Goal: Task Accomplishment & Management: Complete application form

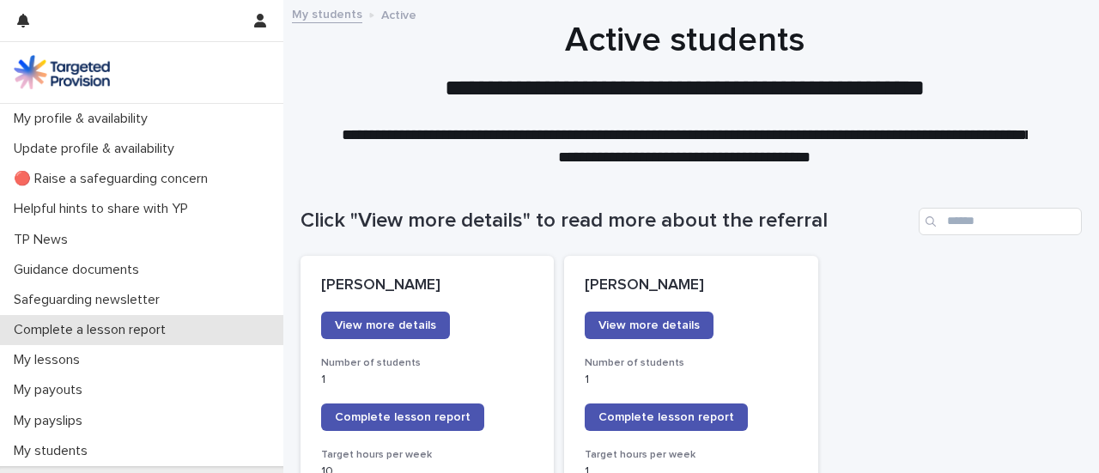
scroll to position [271, 0]
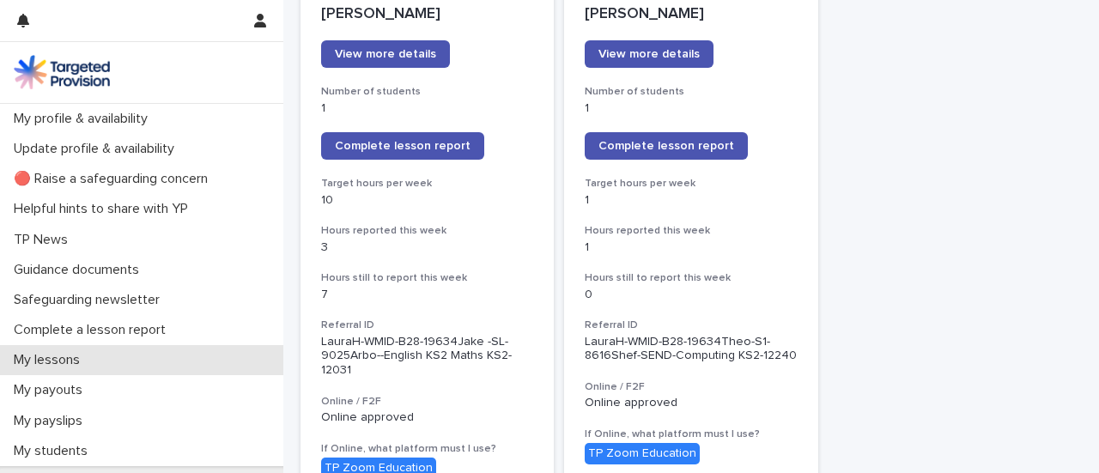
click at [82, 365] on p "My lessons" at bounding box center [50, 360] width 87 height 16
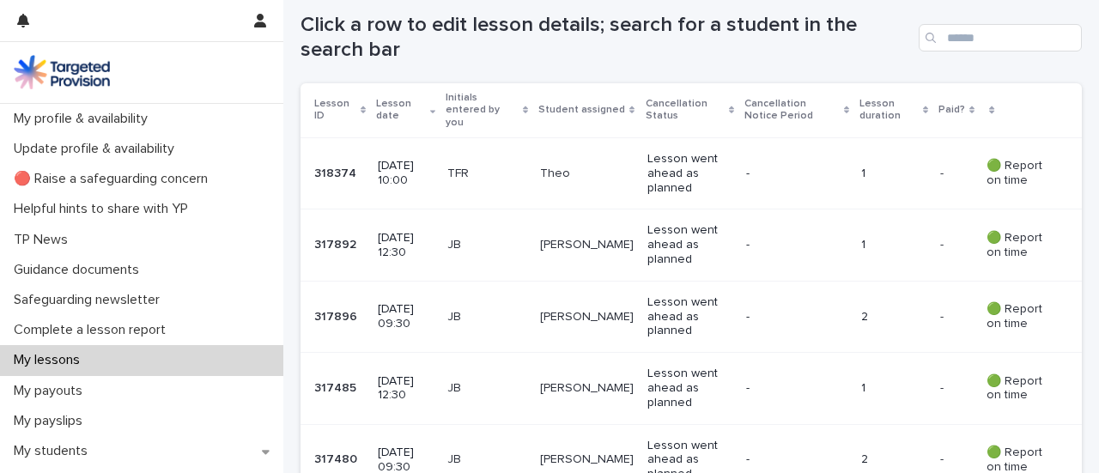
scroll to position [325, 0]
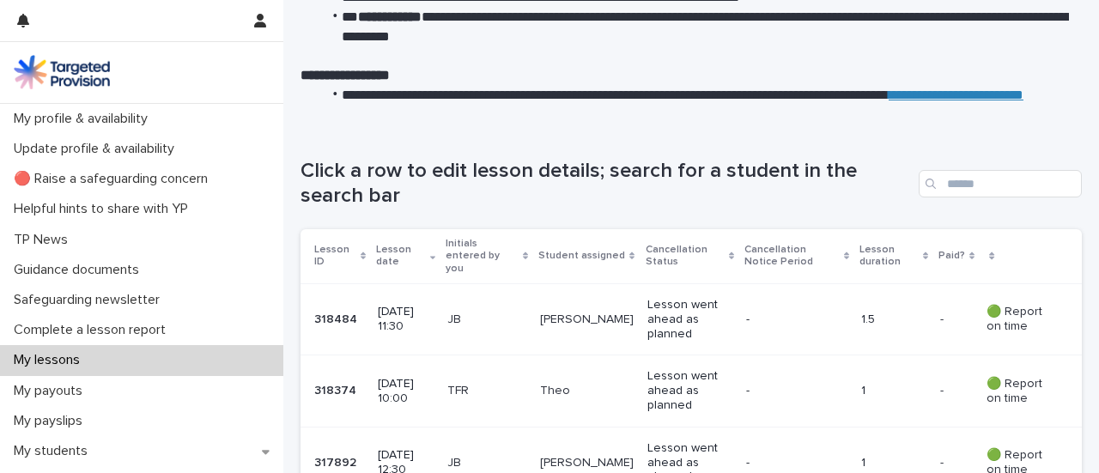
scroll to position [176, 0]
click at [142, 356] on div "My lessons" at bounding box center [141, 360] width 283 height 30
click at [525, 216] on div "Click a row to edit lesson details; search for a student in the search bar" at bounding box center [691, 177] width 781 height 105
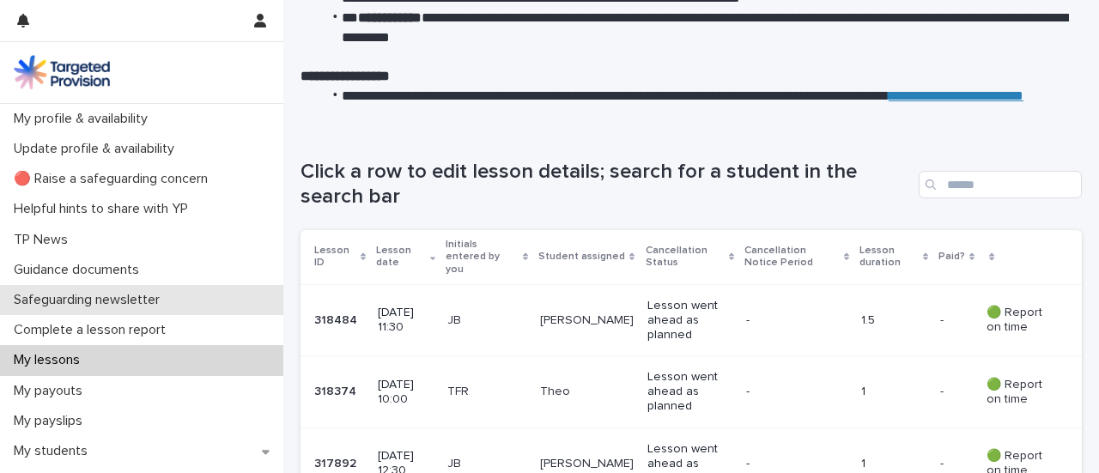
scroll to position [108, 0]
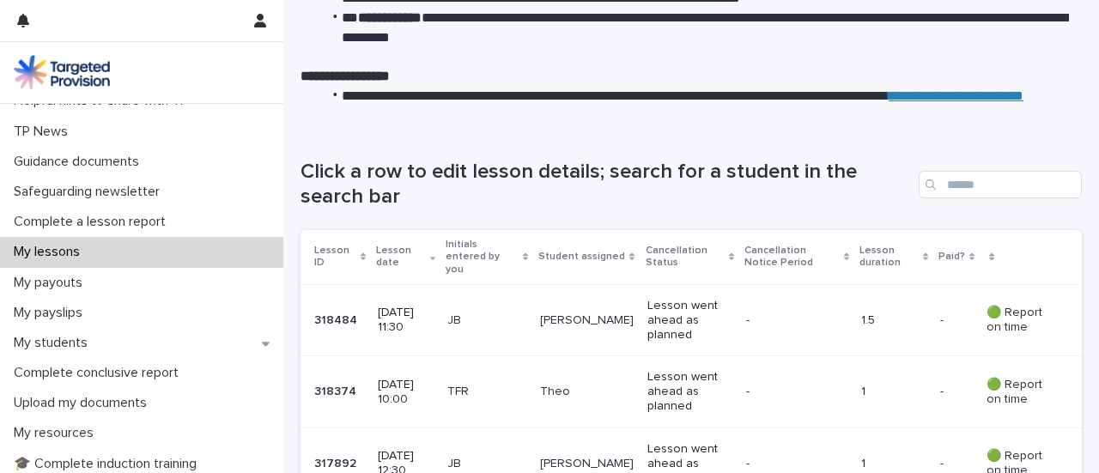
click at [197, 252] on div "My lessons" at bounding box center [141, 252] width 283 height 30
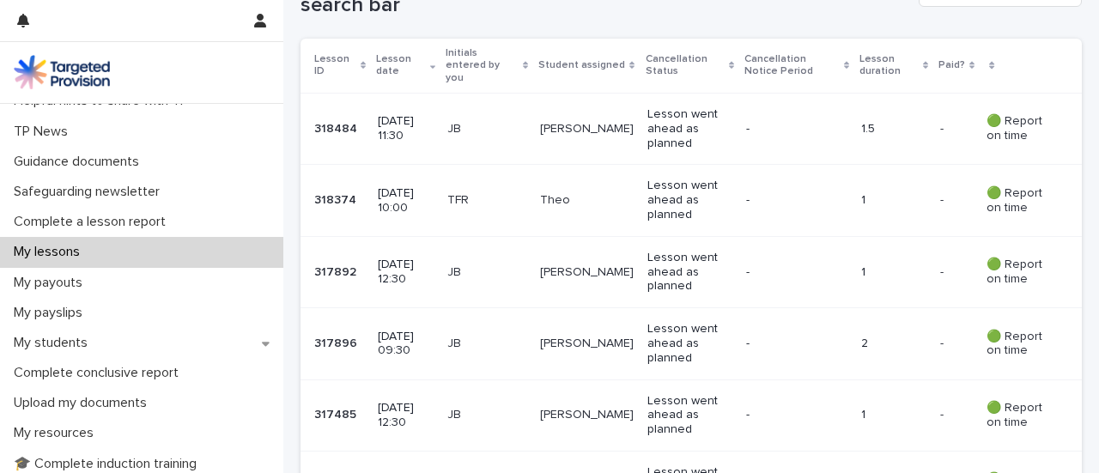
scroll to position [367, 0]
click at [50, 264] on div "My lessons" at bounding box center [141, 252] width 283 height 30
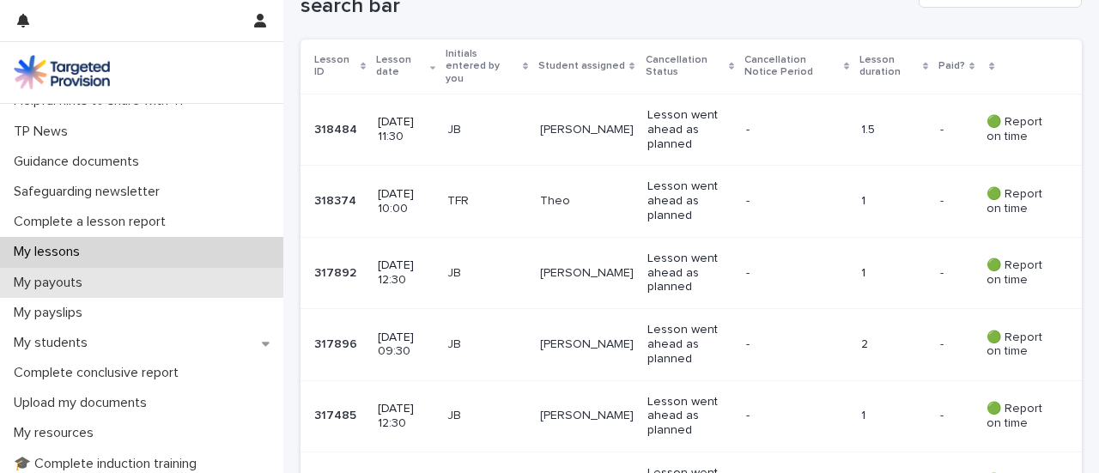
click at [78, 277] on p "My payouts" at bounding box center [51, 283] width 89 height 16
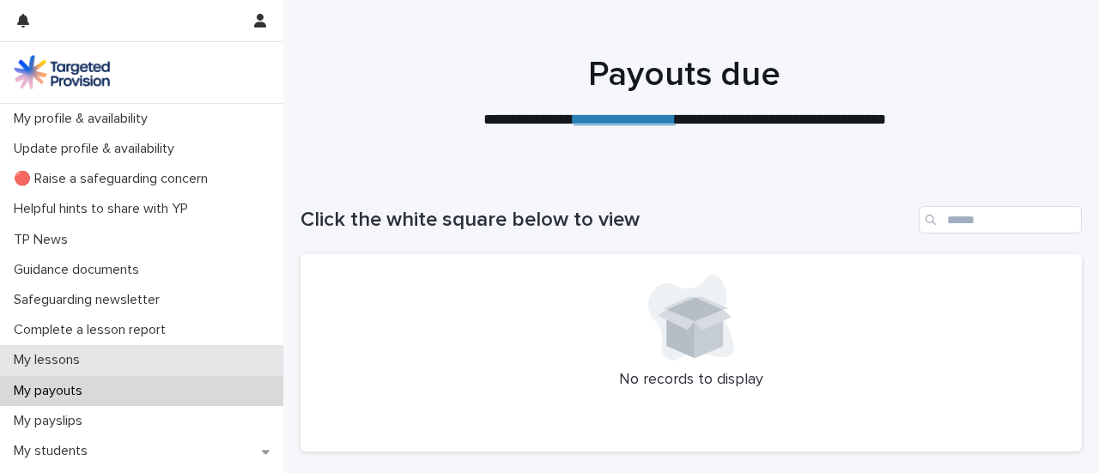
click at [110, 369] on div "My lessons" at bounding box center [141, 360] width 283 height 30
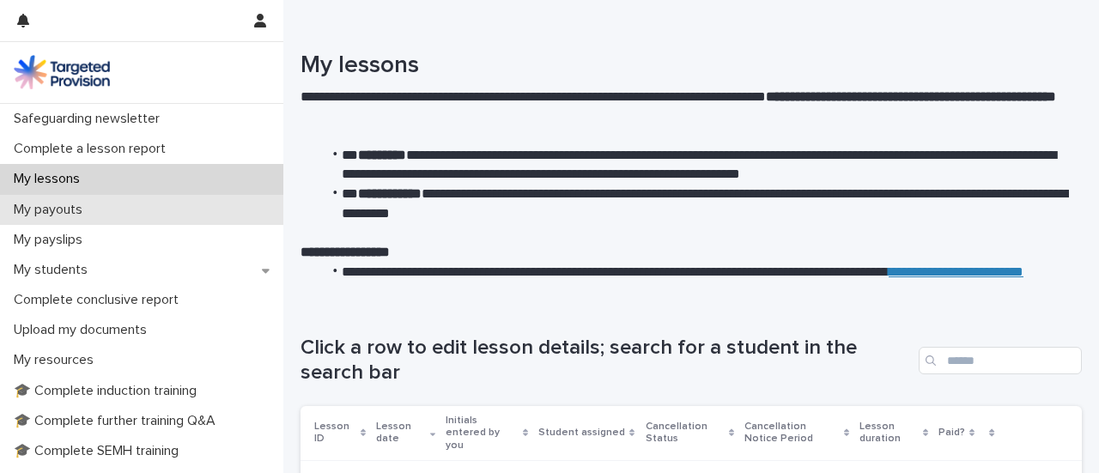
scroll to position [187, 0]
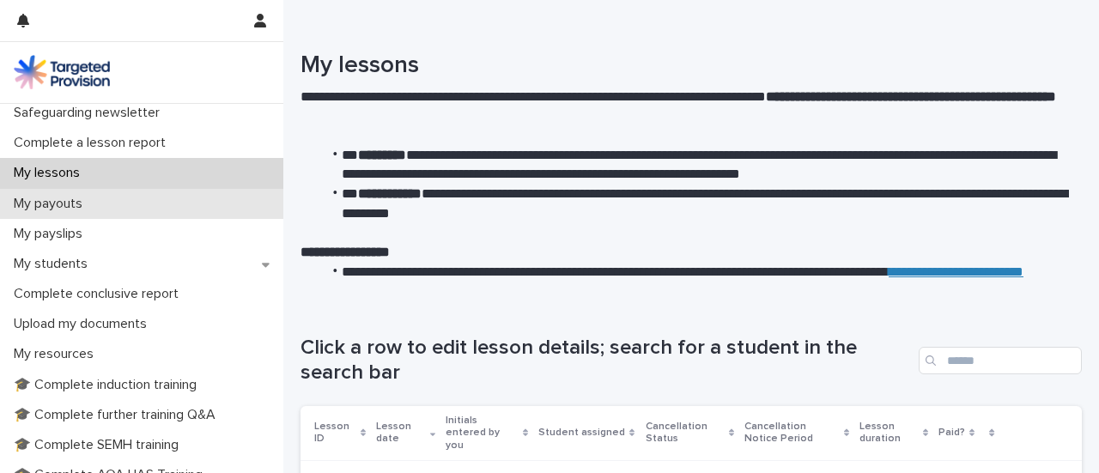
click at [82, 201] on p "My payouts" at bounding box center [51, 204] width 89 height 16
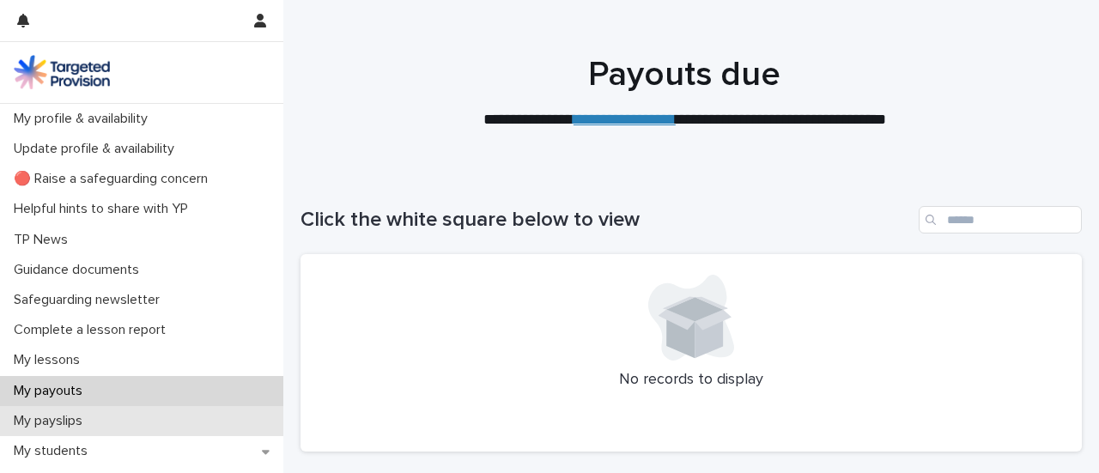
click at [91, 413] on p "My payslips" at bounding box center [51, 421] width 89 height 16
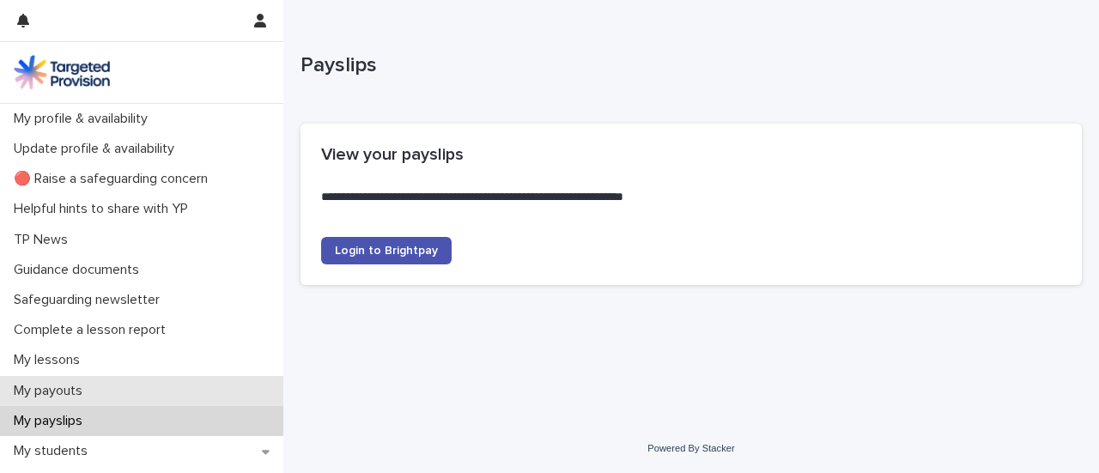
click at [66, 387] on p "My payouts" at bounding box center [51, 391] width 89 height 16
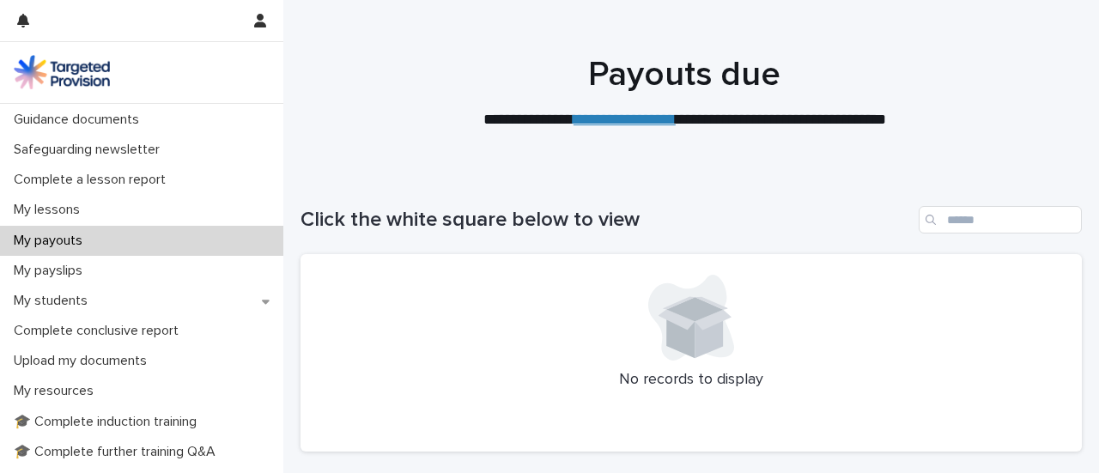
scroll to position [151, 0]
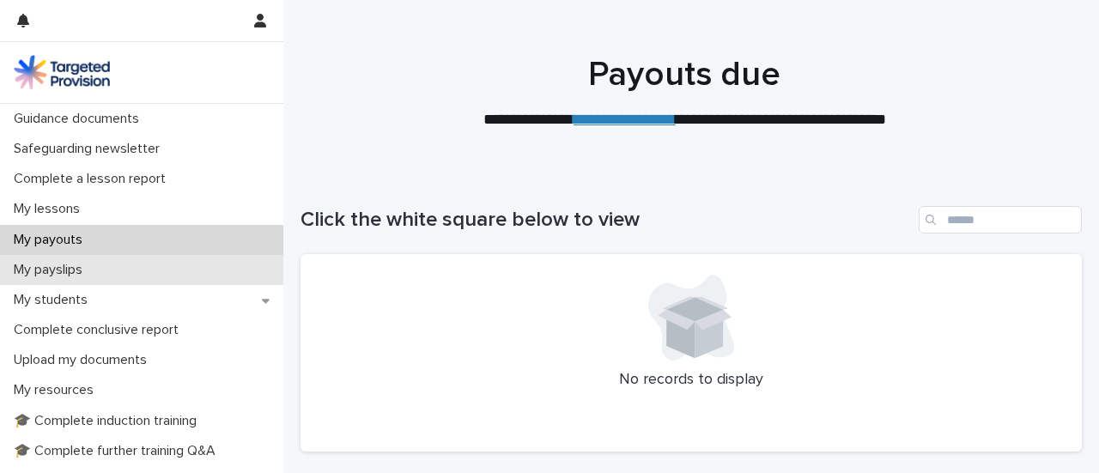
click at [94, 280] on div "My payslips" at bounding box center [141, 270] width 283 height 30
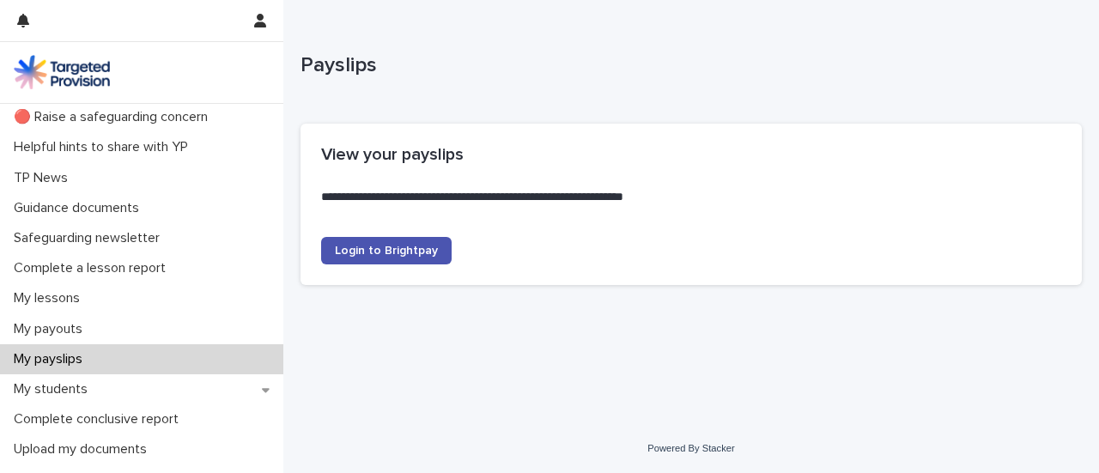
scroll to position [69, 0]
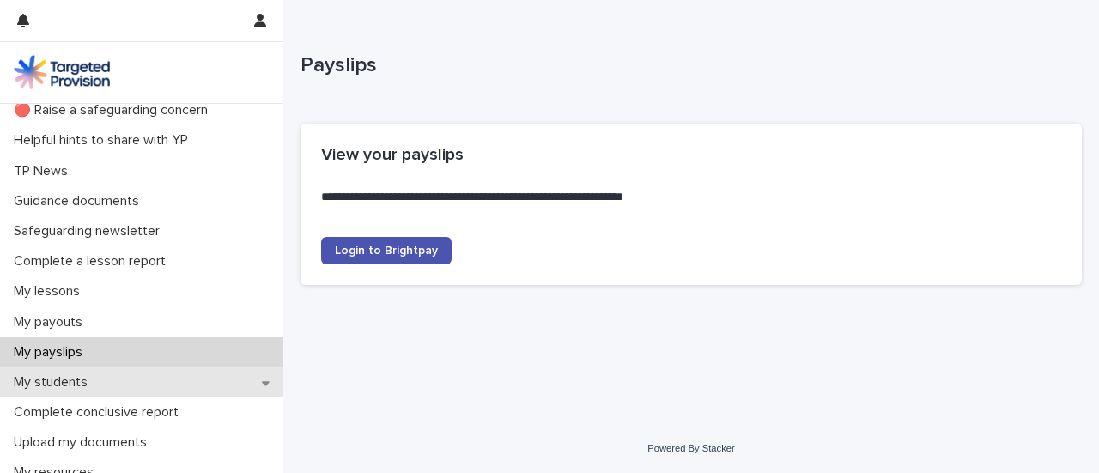
click at [67, 387] on p "My students" at bounding box center [54, 382] width 94 height 16
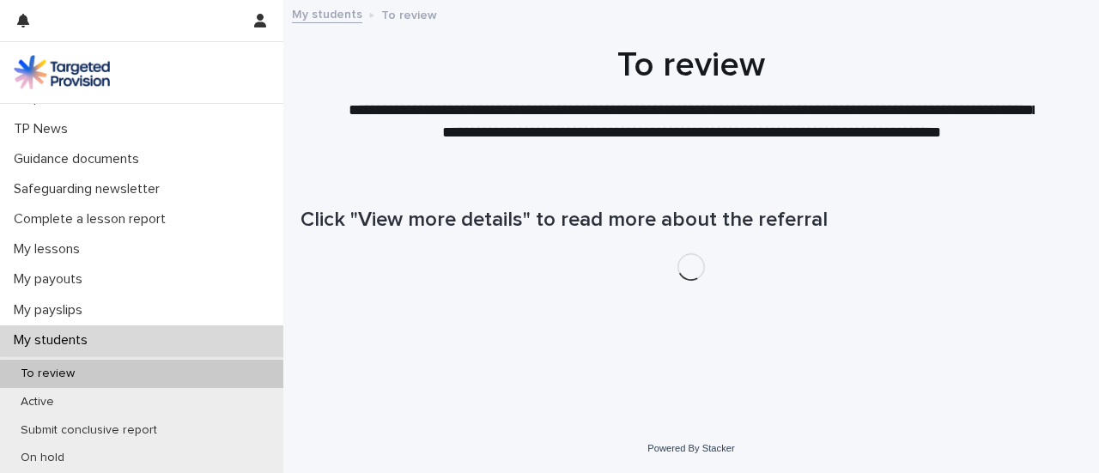
scroll to position [115, 0]
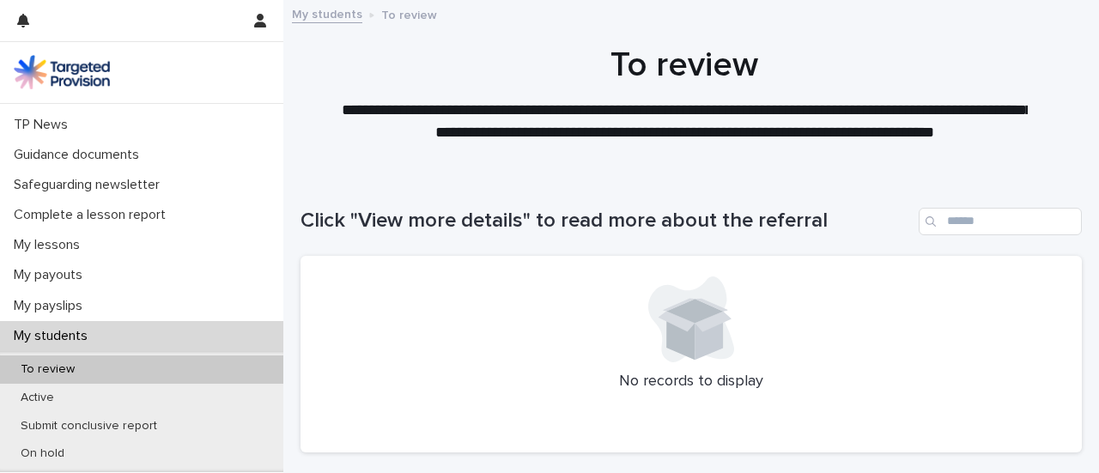
click at [67, 387] on div "Active" at bounding box center [141, 398] width 283 height 28
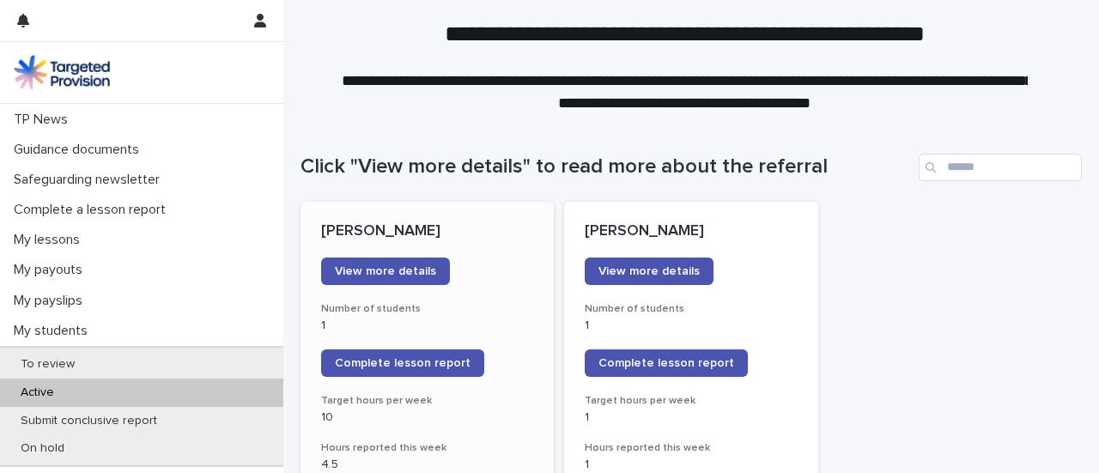
scroll to position [55, 0]
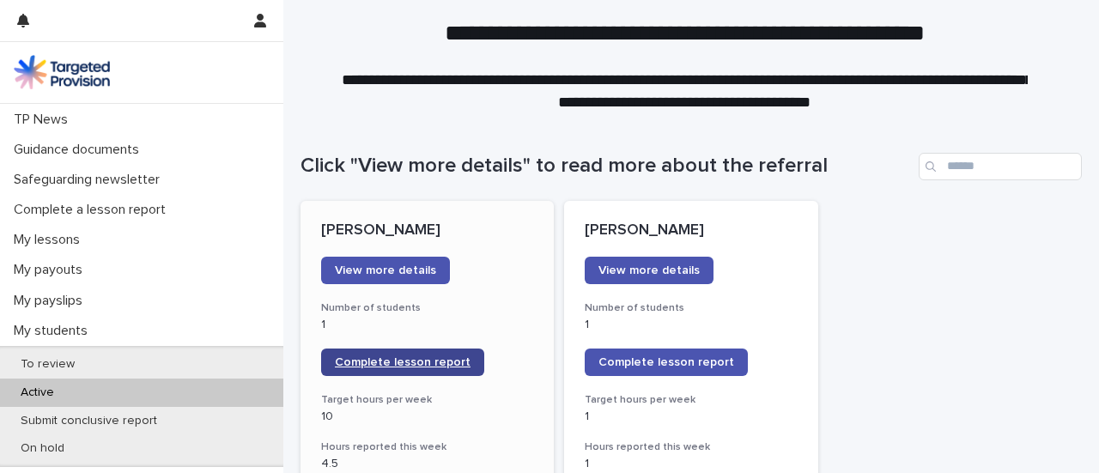
click at [404, 358] on span "Complete lesson report" at bounding box center [403, 362] width 136 height 12
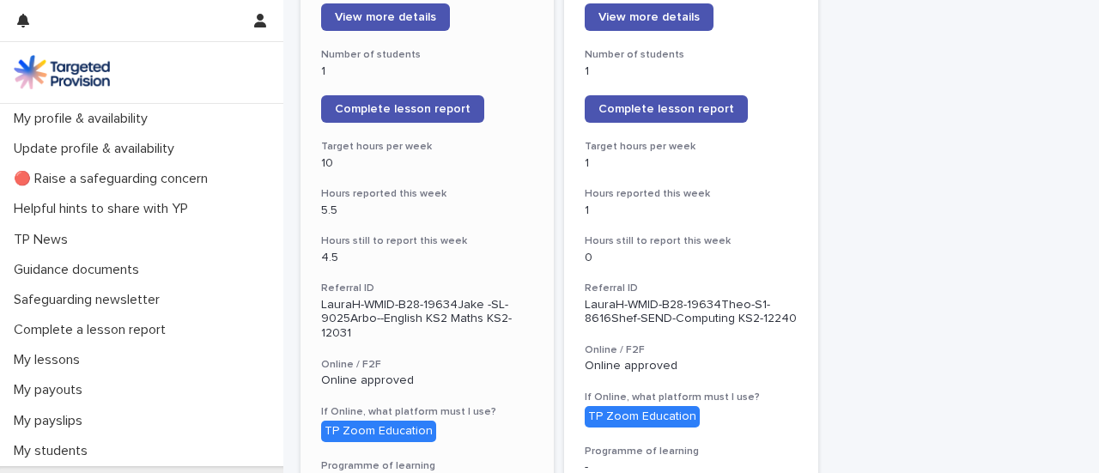
scroll to position [82, 0]
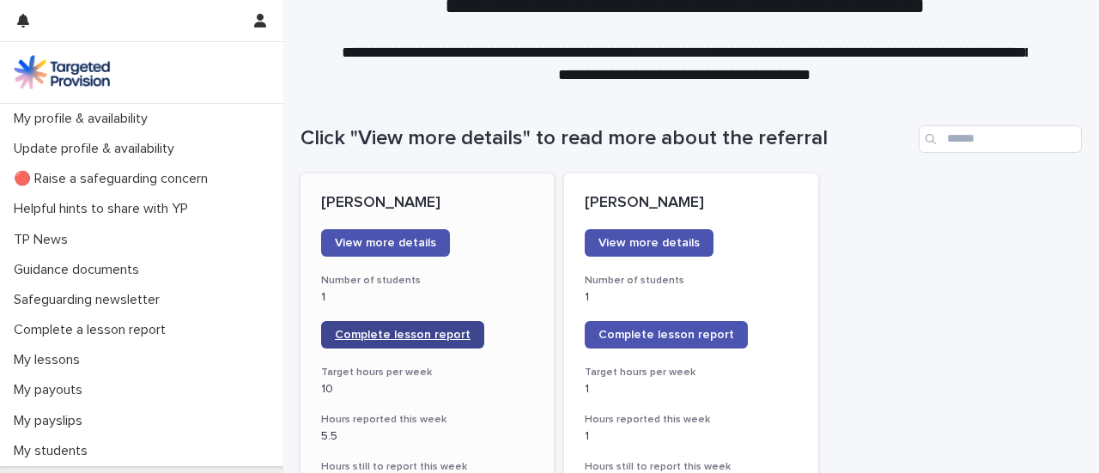
click at [415, 336] on span "Complete lesson report" at bounding box center [403, 335] width 136 height 12
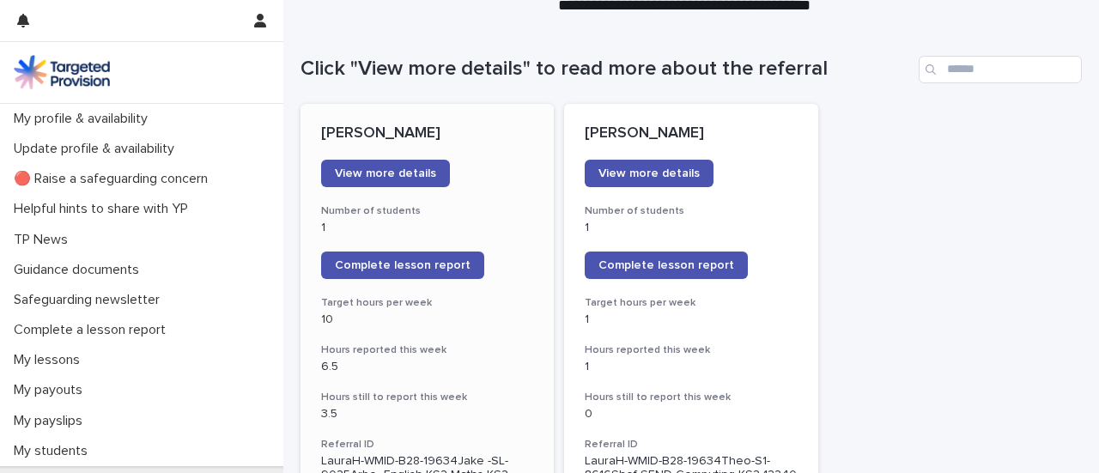
scroll to position [153, 0]
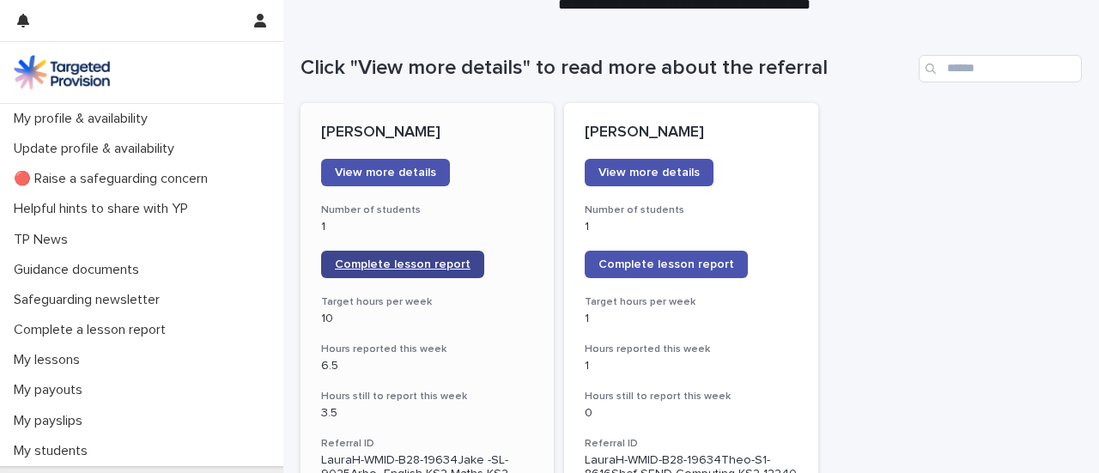
click at [376, 258] on link "Complete lesson report" at bounding box center [402, 264] width 163 height 27
